Goal: Communication & Community: Ask a question

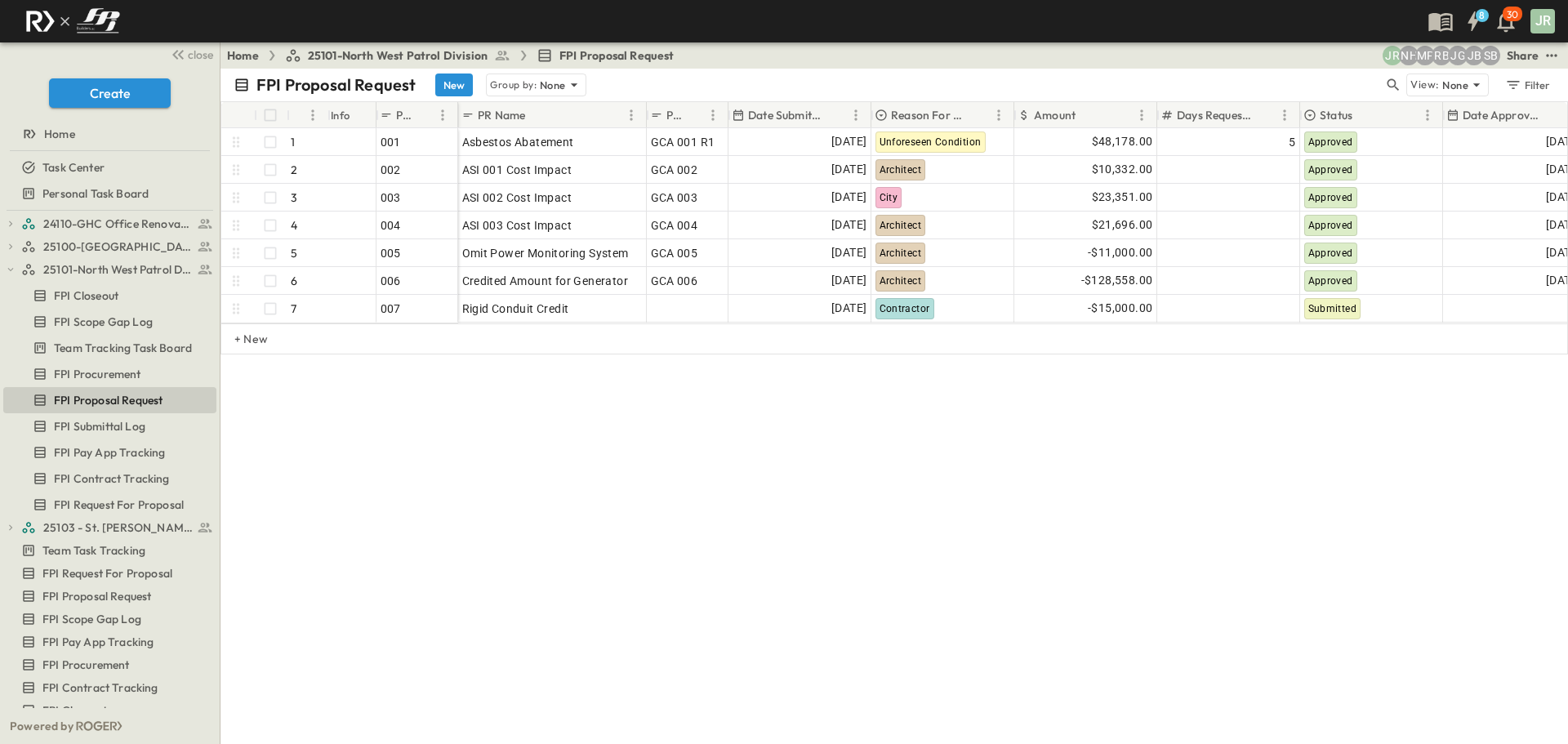
click at [961, 695] on div "FPI Proposal Request New Group by: None View: None Filter # Info PR # PR Name P…" at bounding box center [894, 406] width 1348 height 676
drag, startPoint x: 826, startPoint y: 497, endPoint x: 834, endPoint y: 481, distance: 17.9
click at [826, 497] on div "FPI Proposal Request New Group by: None View: None Filter # Info PR # PR Name P…" at bounding box center [894, 406] width 1348 height 676
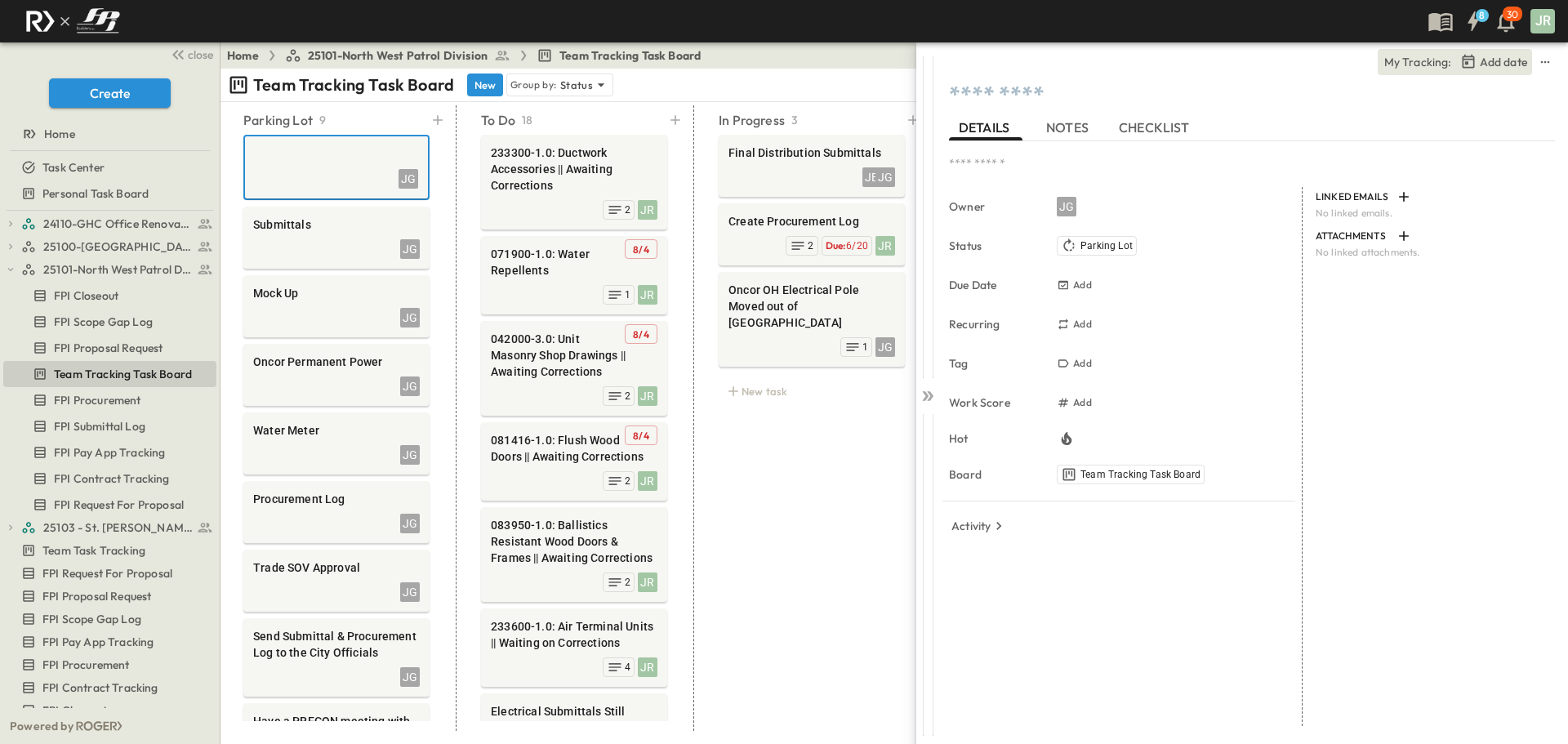
scroll to position [0, 194]
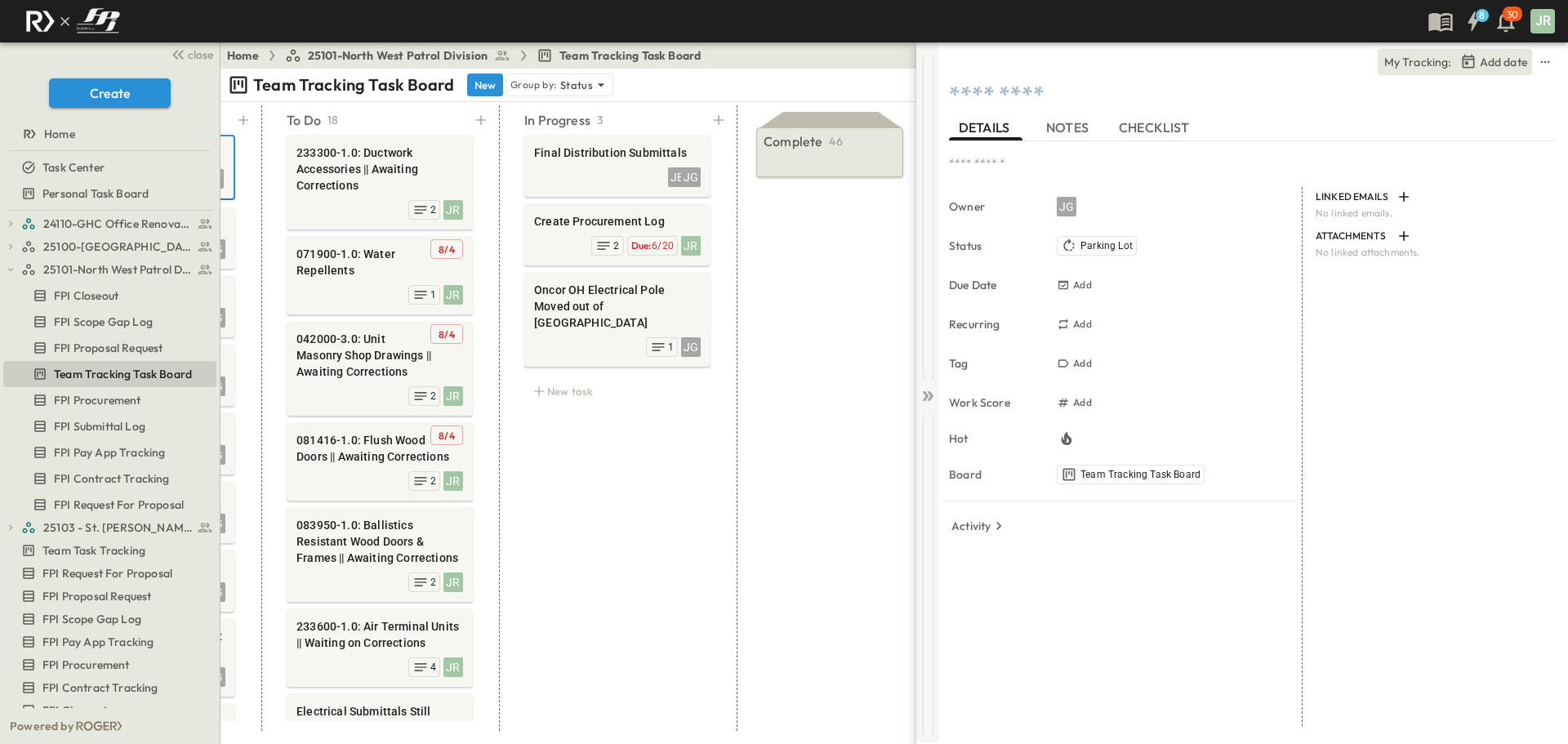
click at [925, 398] on icon at bounding box center [925, 396] width 6 height 10
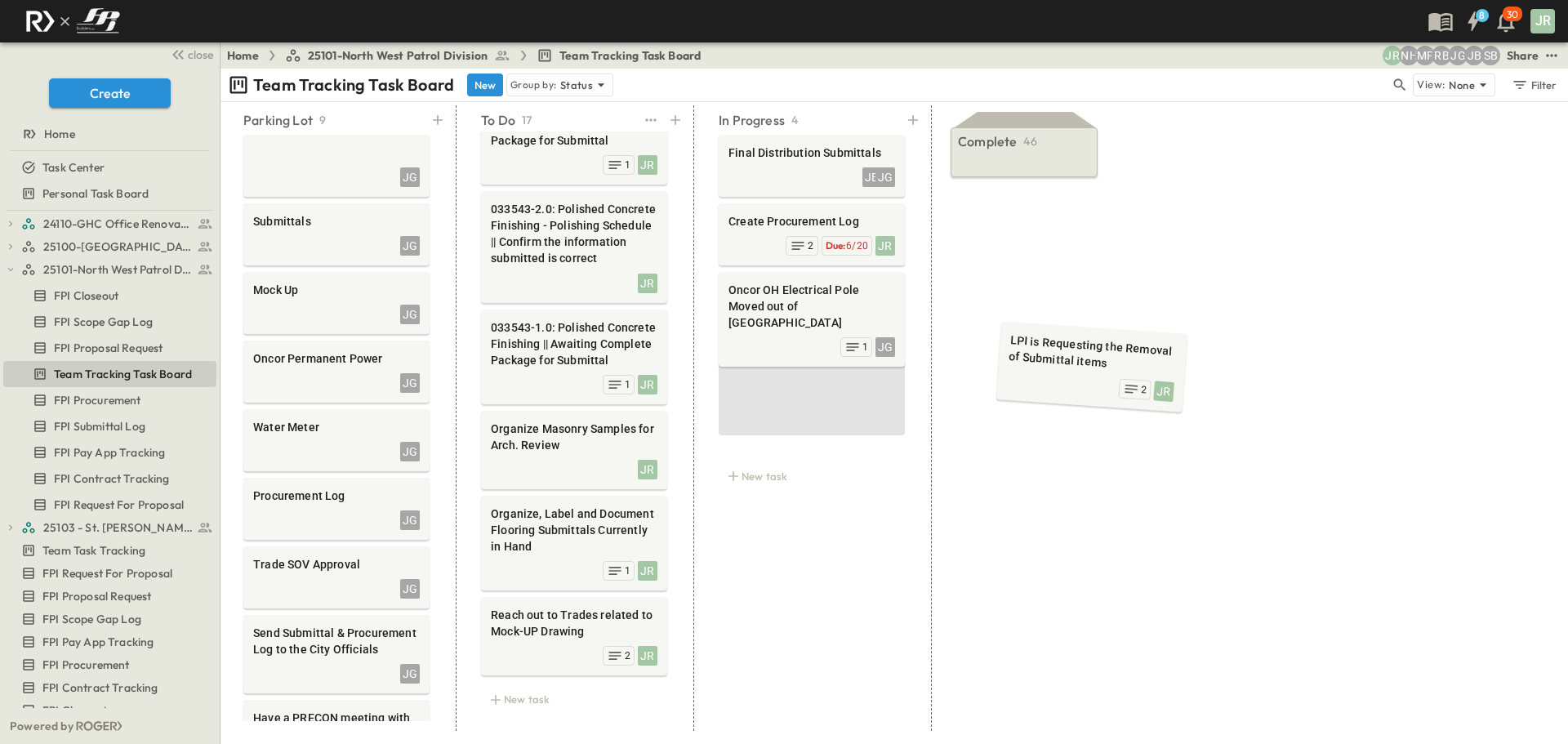
scroll to position [1041, 0]
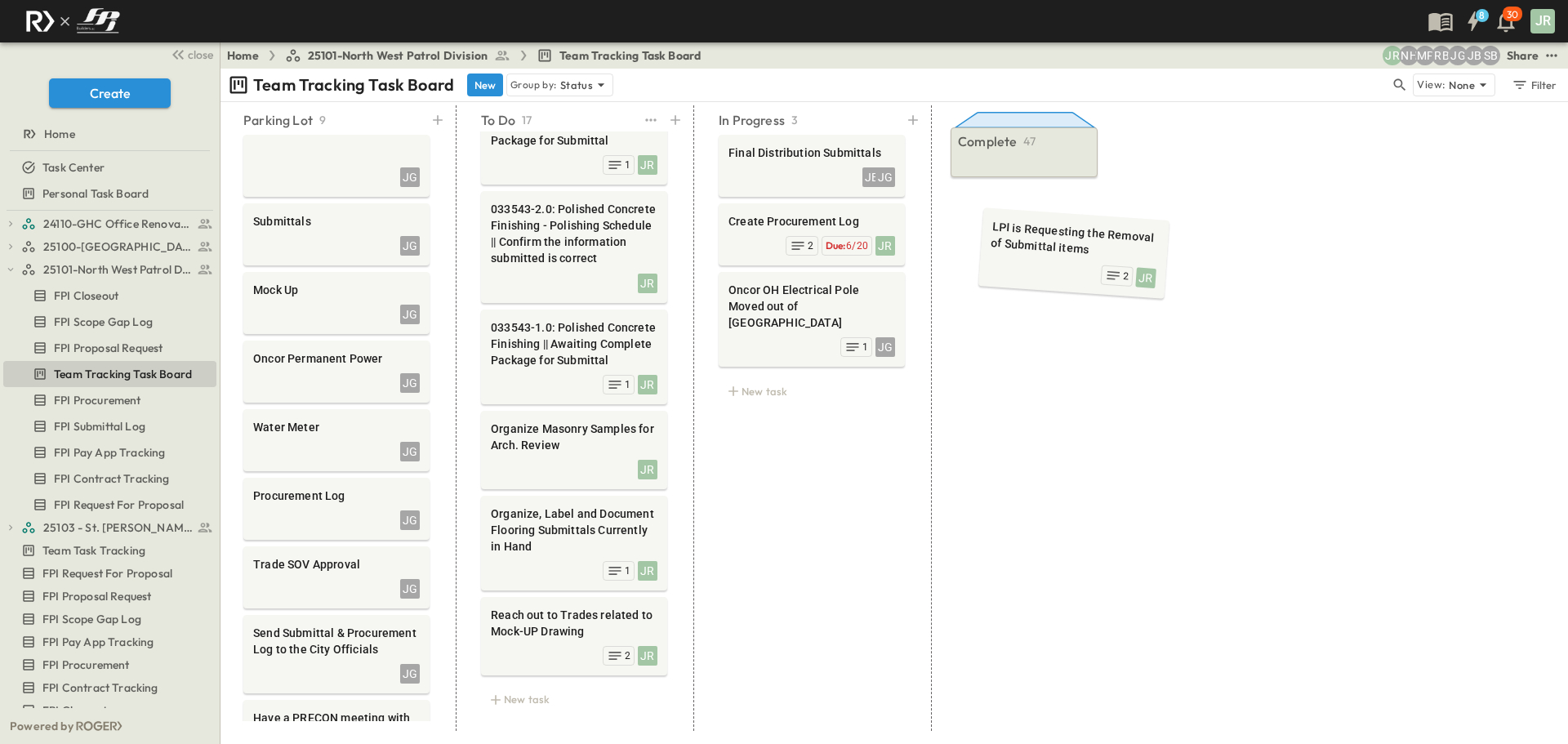
drag, startPoint x: 519, startPoint y: 455, endPoint x: 1002, endPoint y: 218, distance: 538.0
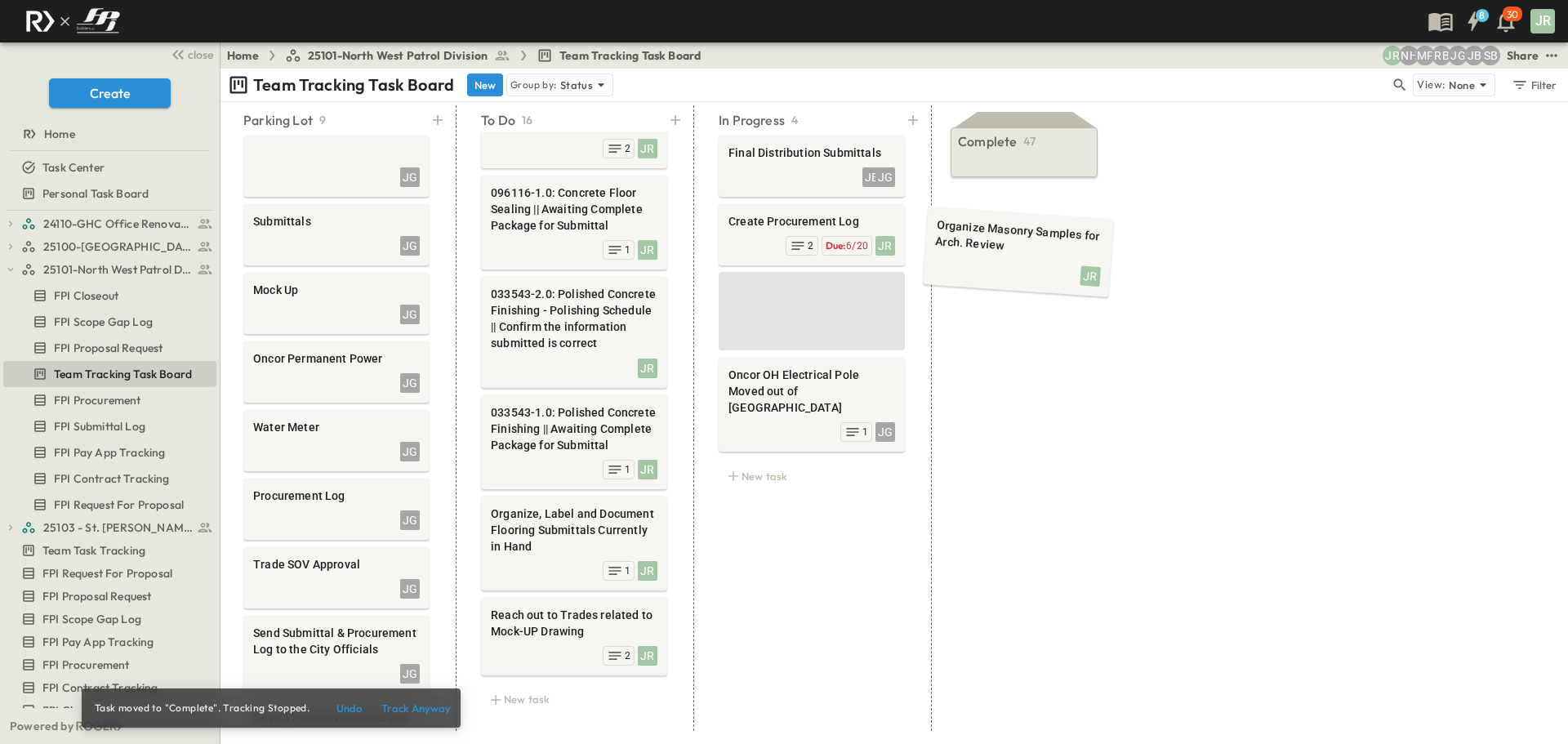
scroll to position [956, 0]
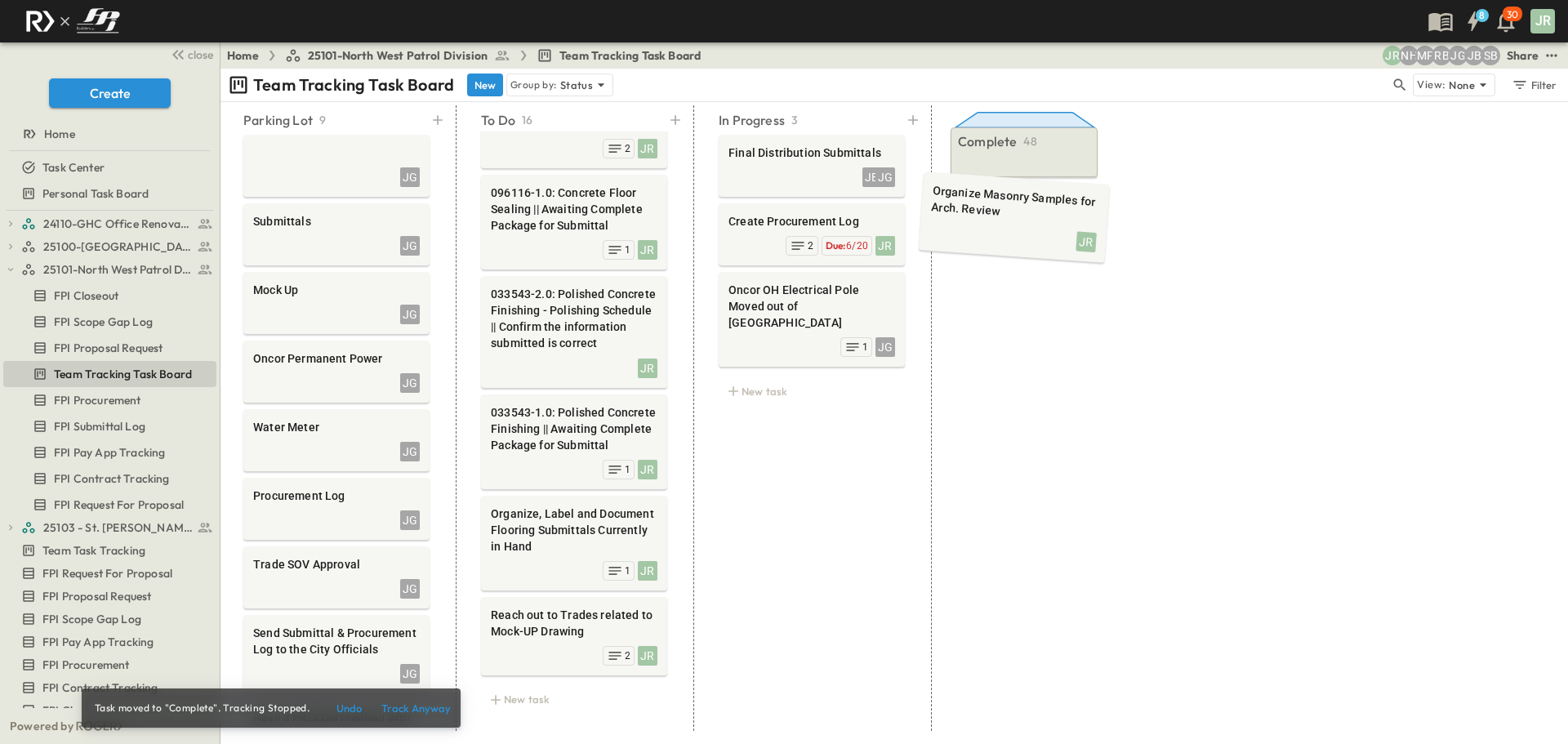
drag, startPoint x: 810, startPoint y: 328, endPoint x: 1009, endPoint y: 186, distance: 244.5
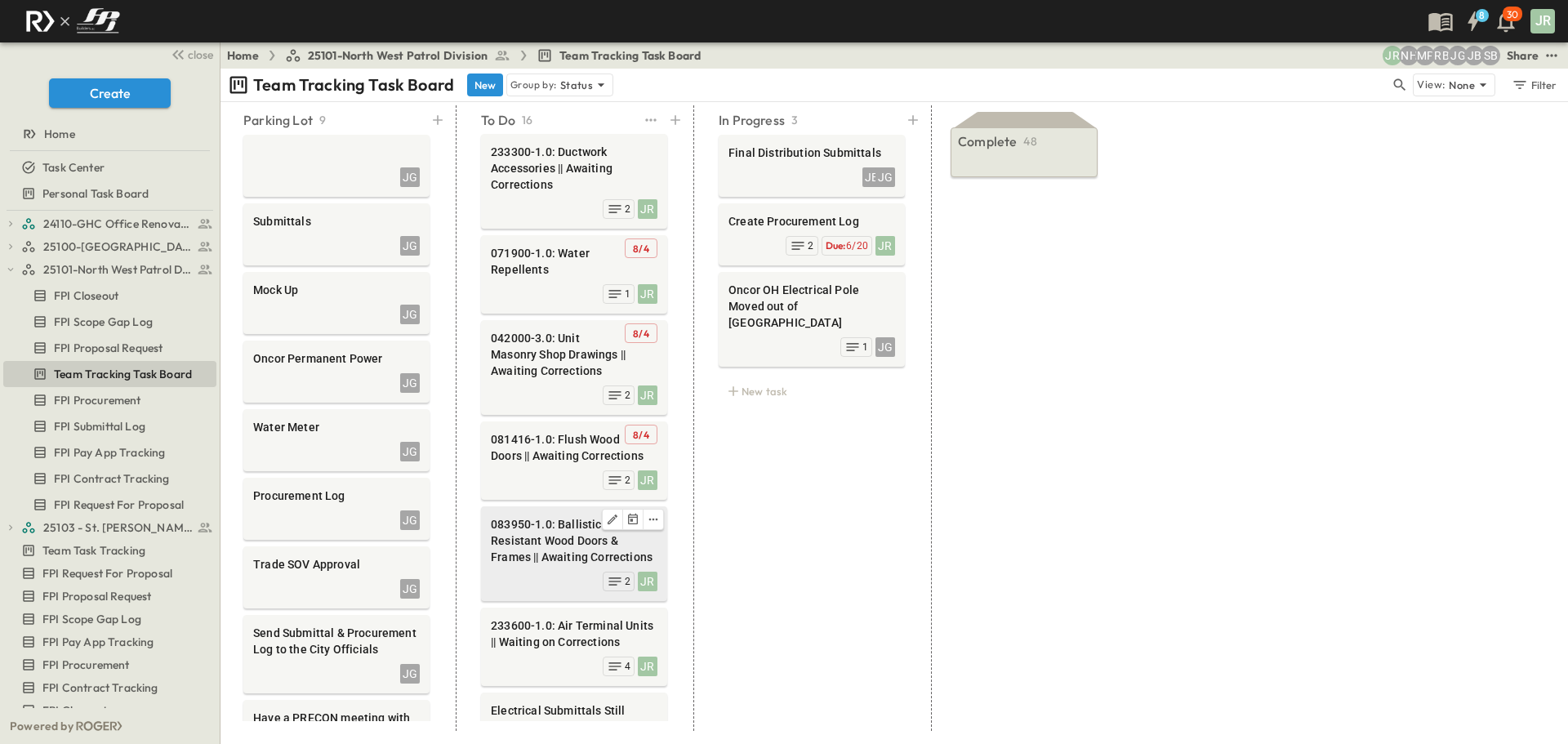
scroll to position [0, 0]
click at [778, 448] on div "In Progress 3 Final Distribution Submittals JB JG Create Procurement Log JR Due…" at bounding box center [812, 418] width 226 height 626
